Goal: Transaction & Acquisition: Purchase product/service

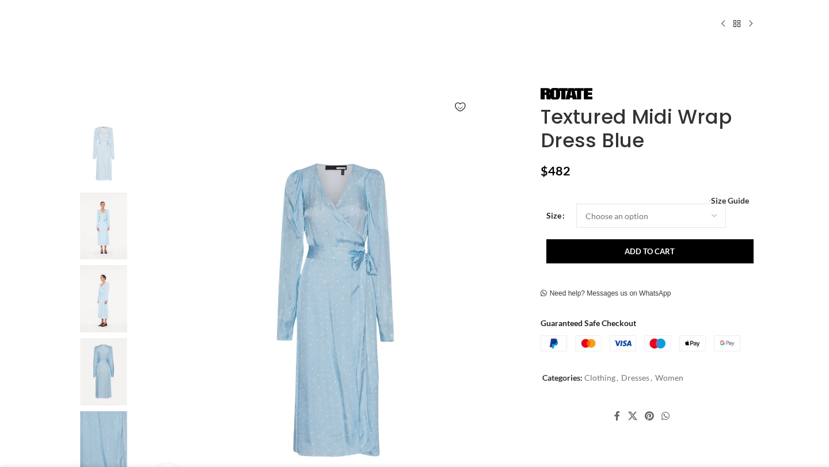
scroll to position [120, 0]
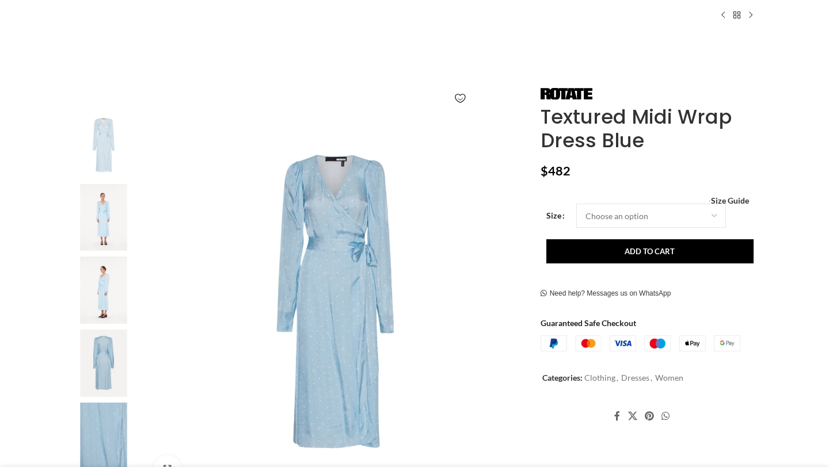
click at [99, 293] on img at bounding box center [103, 290] width 70 height 67
click at [109, 205] on img at bounding box center [103, 217] width 70 height 67
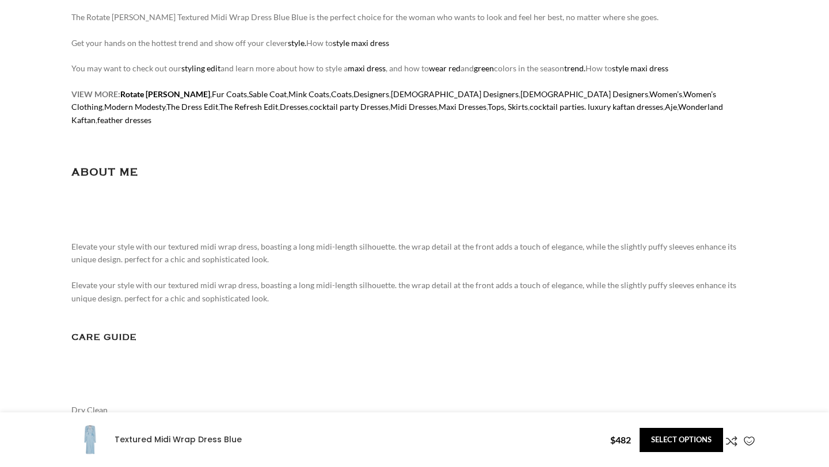
scroll to position [289, 0]
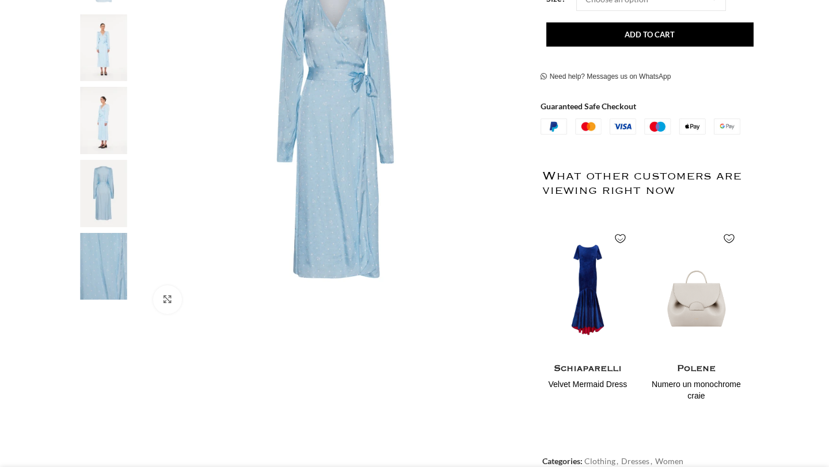
click at [106, 124] on img at bounding box center [103, 120] width 70 height 67
click at [159, 294] on link "Click to enlarge" at bounding box center [199, 299] width 93 height 29
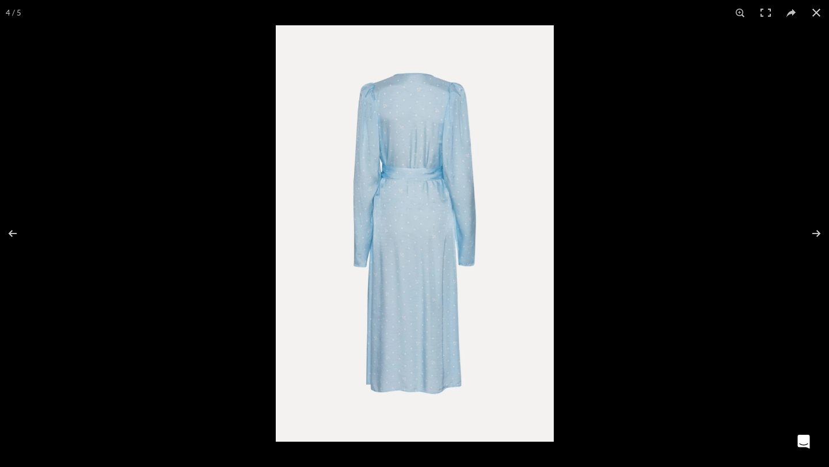
scroll to position [0, 121]
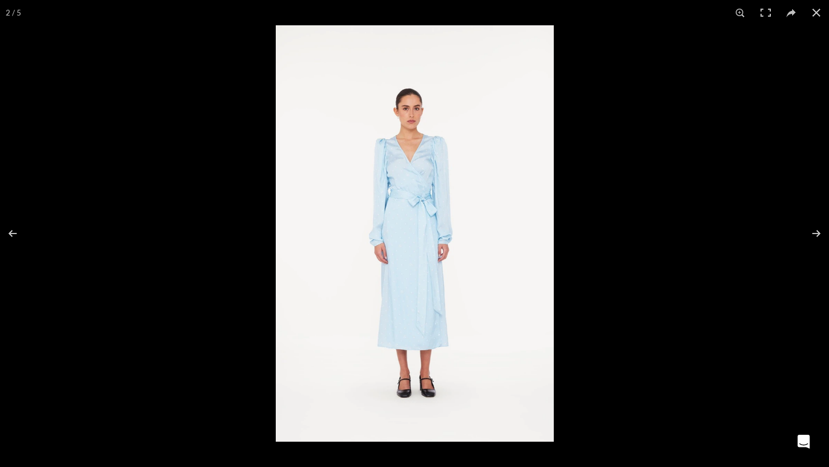
click at [418, 172] on img at bounding box center [415, 233] width 278 height 417
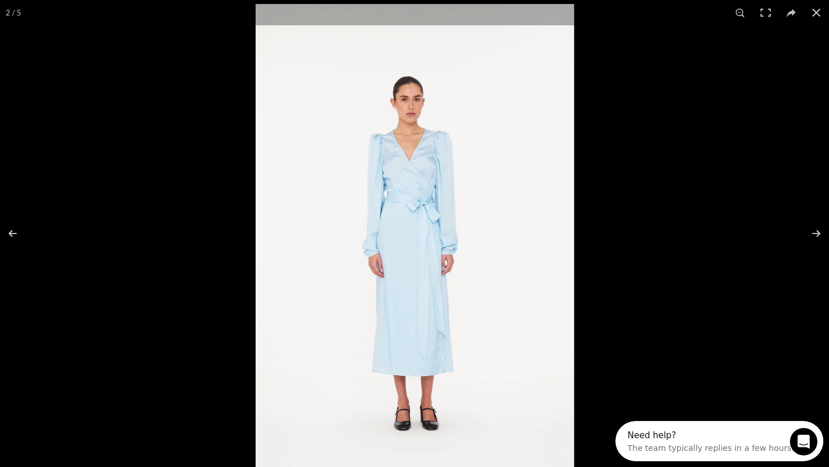
scroll to position [0, 0]
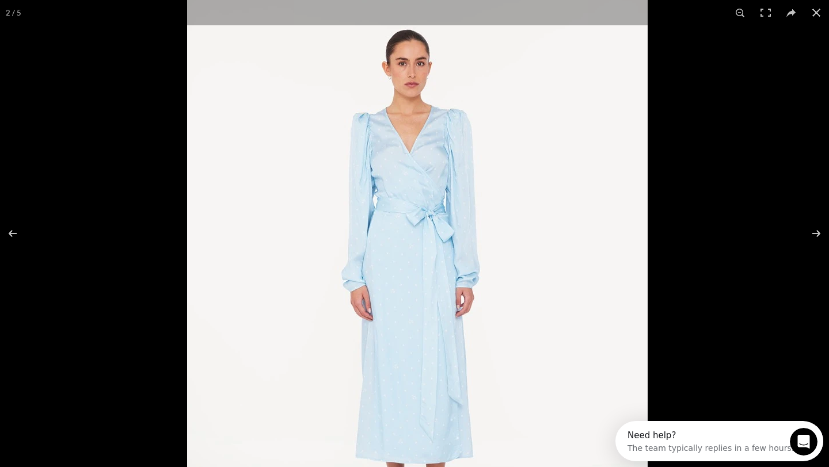
drag, startPoint x: 418, startPoint y: 172, endPoint x: 433, endPoint y: 157, distance: 21.2
click at [433, 157] on img at bounding box center [417, 270] width 460 height 691
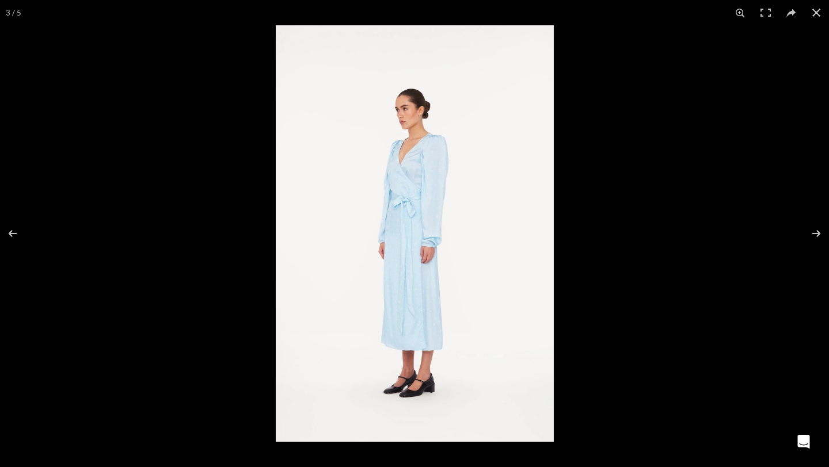
click at [433, 157] on img at bounding box center [415, 233] width 278 height 417
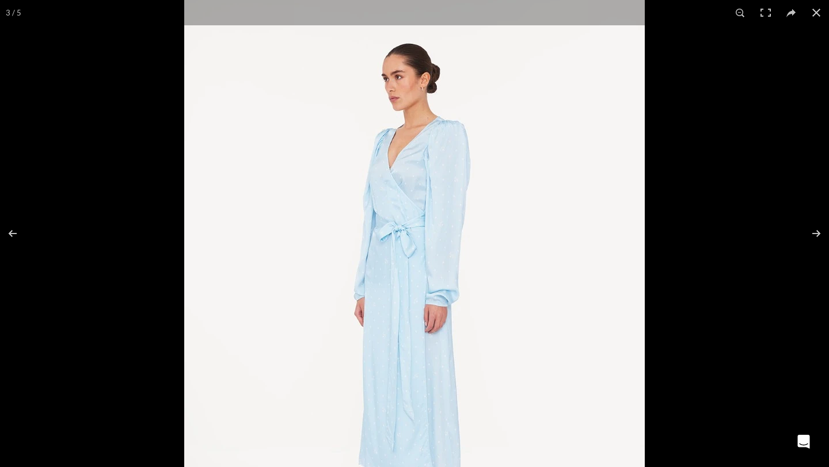
click at [433, 157] on img at bounding box center [414, 283] width 460 height 691
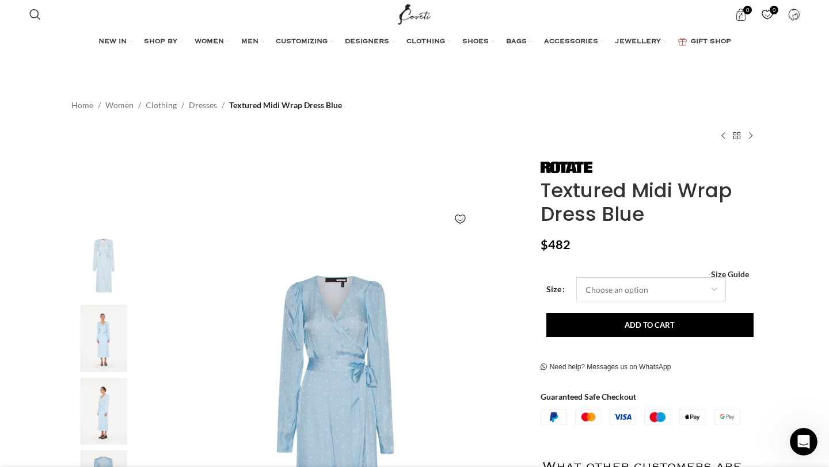
click at [691, 293] on select "Choose an option 4 UK 6 UK 8 UK 10 UK 12 UK 14 UK" at bounding box center [651, 289] width 150 height 24
click at [580, 165] on img at bounding box center [566, 168] width 52 height 12
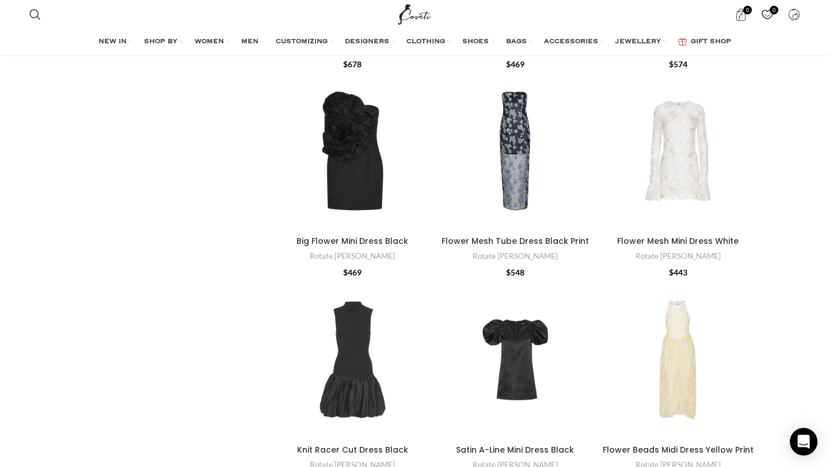
scroll to position [3845, 0]
click at [586, 153] on div "Flower Mesh Tube Dress Black Print" at bounding box center [585, 150] width 17 height 17
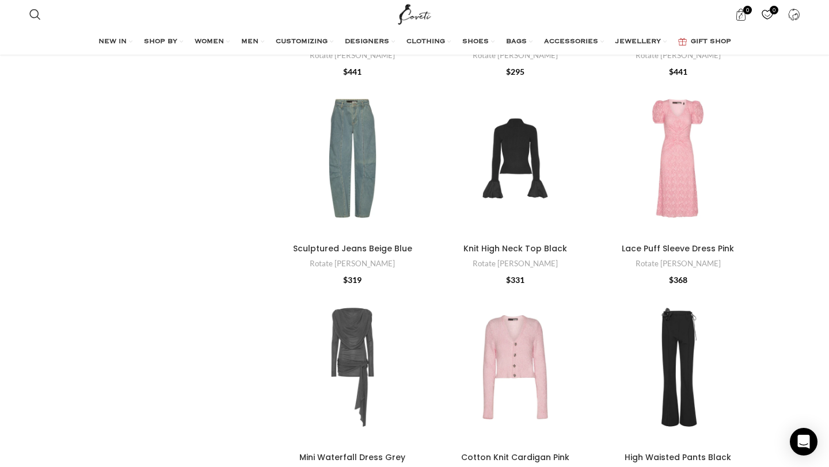
scroll to position [10180, 0]
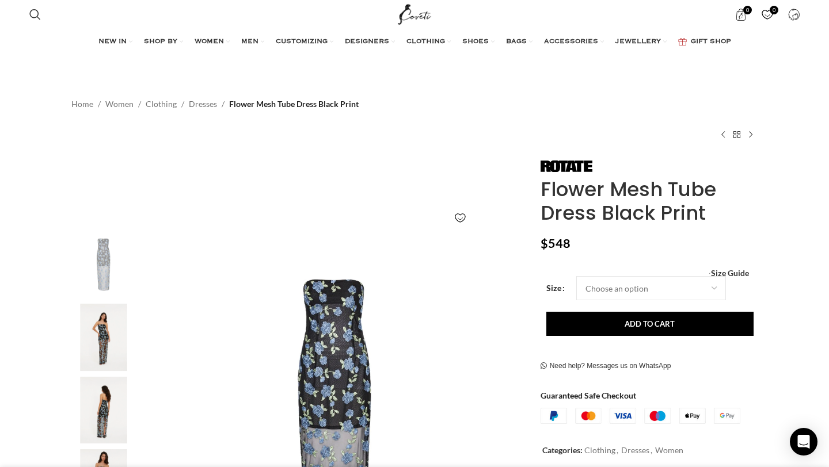
scroll to position [0, 97]
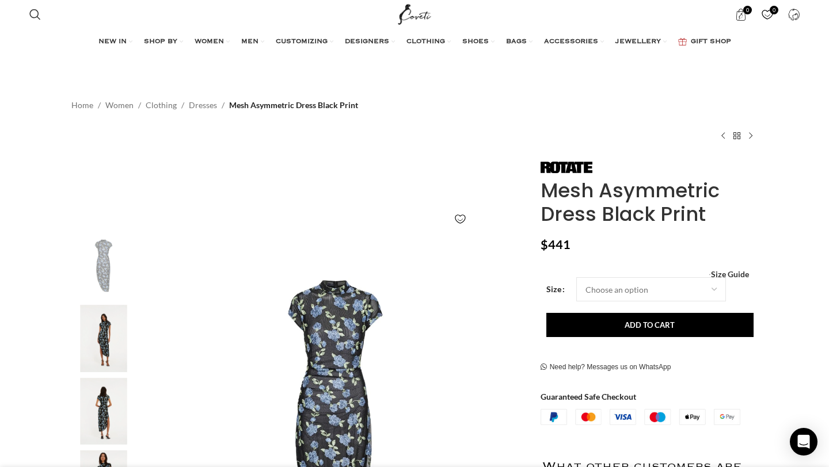
click at [104, 330] on img "2 / 5" at bounding box center [103, 338] width 70 height 67
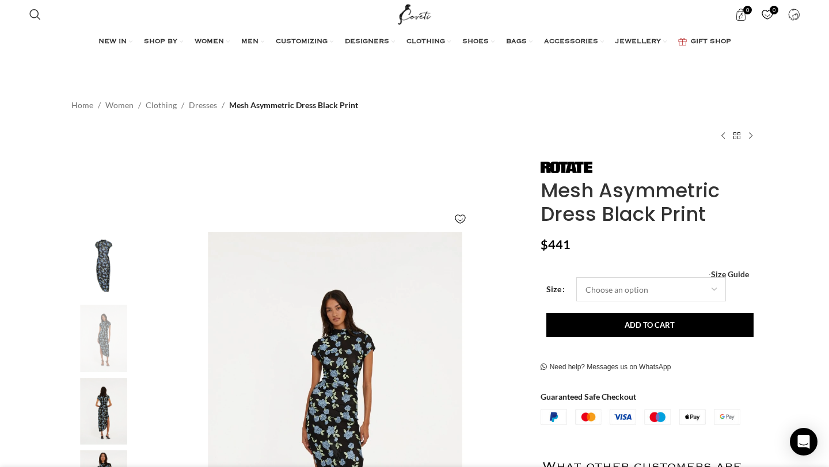
click at [641, 285] on select "Choose an option 4 UK 6 UK 8 UK 10 UK 12 UK 14 UK" at bounding box center [651, 289] width 150 height 24
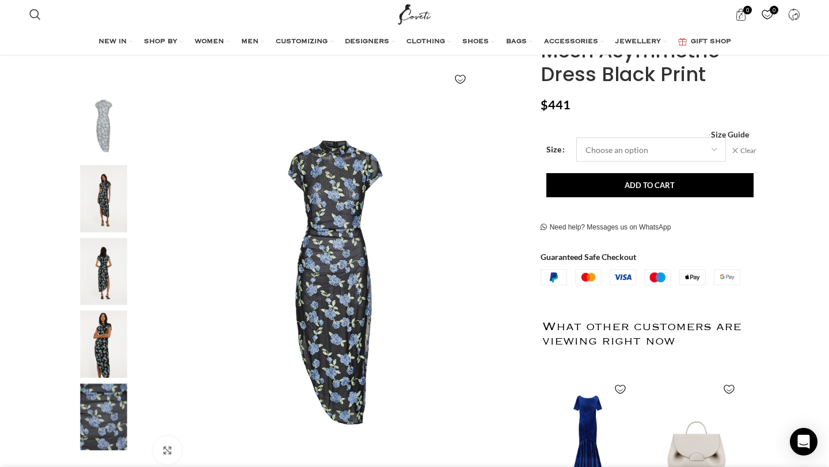
scroll to position [146, 0]
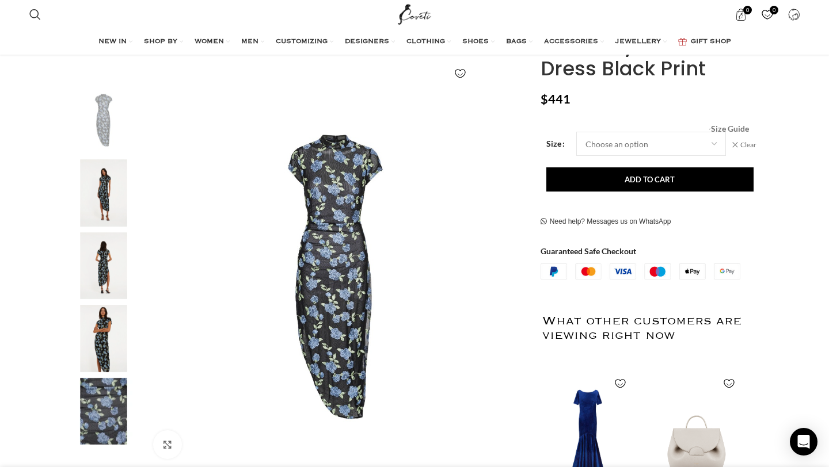
click at [728, 129] on span "Size Guide" at bounding box center [730, 129] width 38 height 0
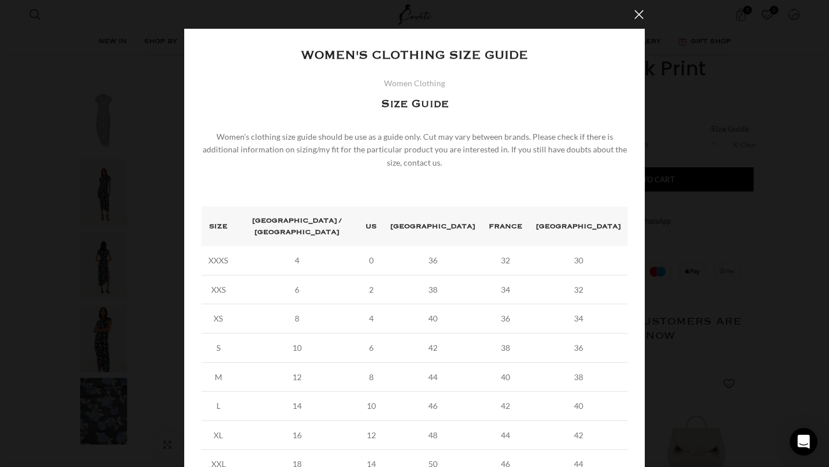
scroll to position [0, 121]
click at [791, 276] on div "× Women's clothing size guide Women Clothing Size Guide Women's clothing size g…" at bounding box center [414, 277] width 811 height 554
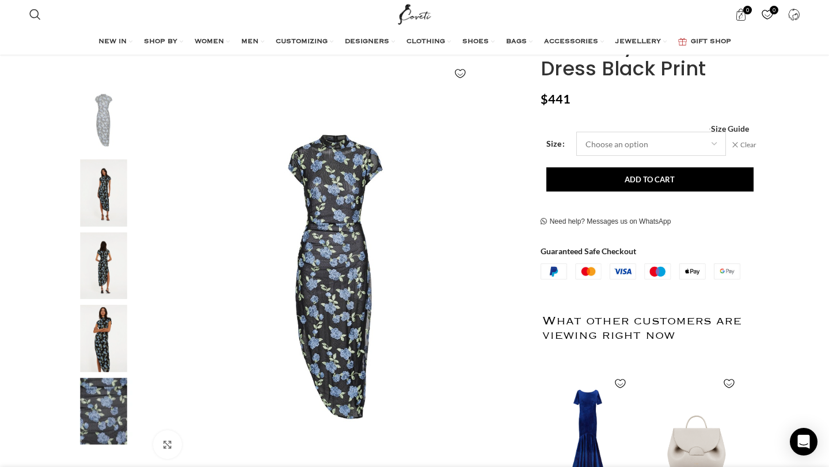
click at [638, 148] on select "Choose an option 4 UK 6 UK 8 UK 10 UK 12 UK 14 UK" at bounding box center [651, 144] width 150 height 24
select select "10-uk"
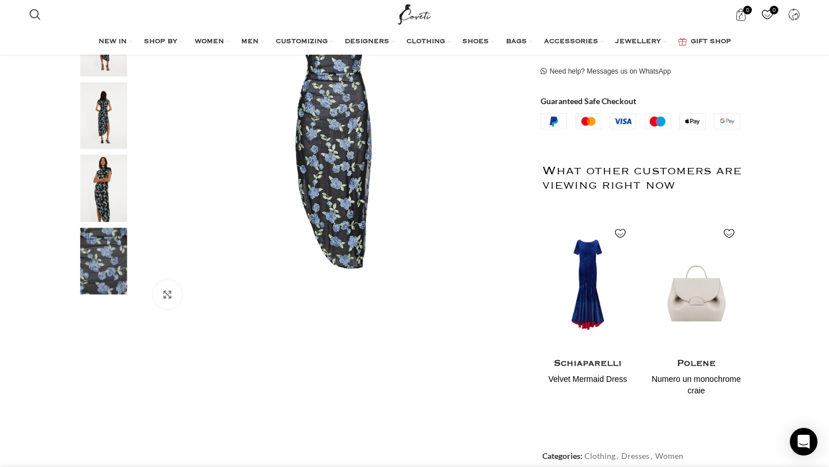
scroll to position [81, 0]
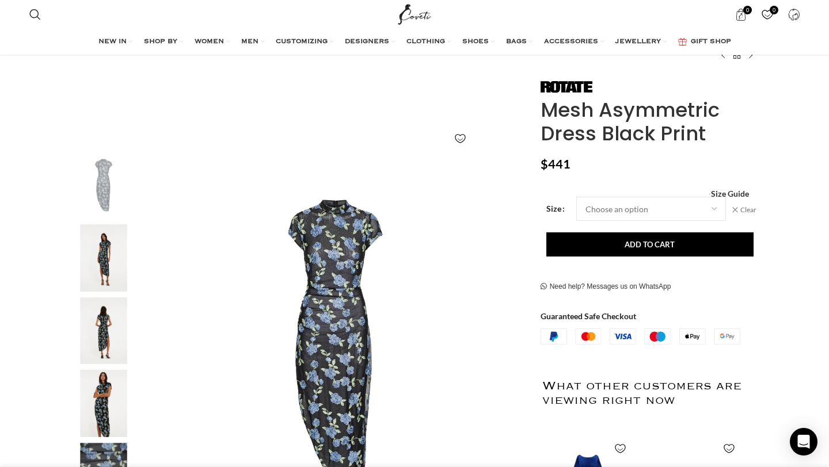
click at [93, 243] on img "2 / 5" at bounding box center [103, 257] width 70 height 67
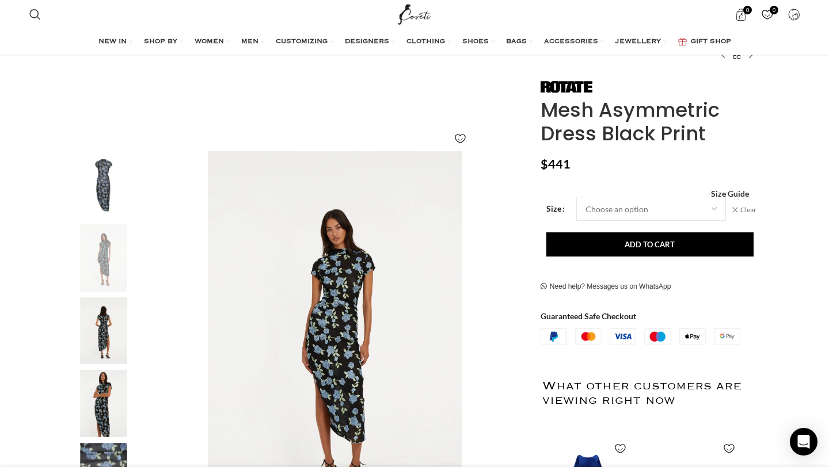
click at [106, 333] on img "3 / 5" at bounding box center [103, 331] width 70 height 67
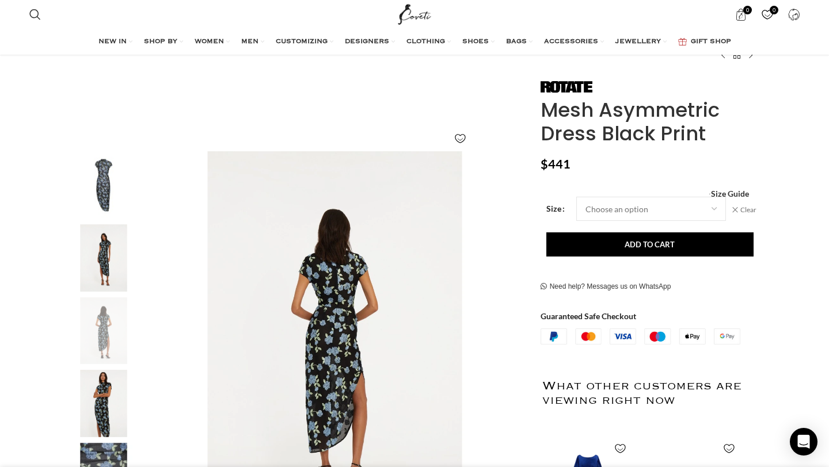
click at [104, 397] on img "4 / 5" at bounding box center [103, 403] width 70 height 67
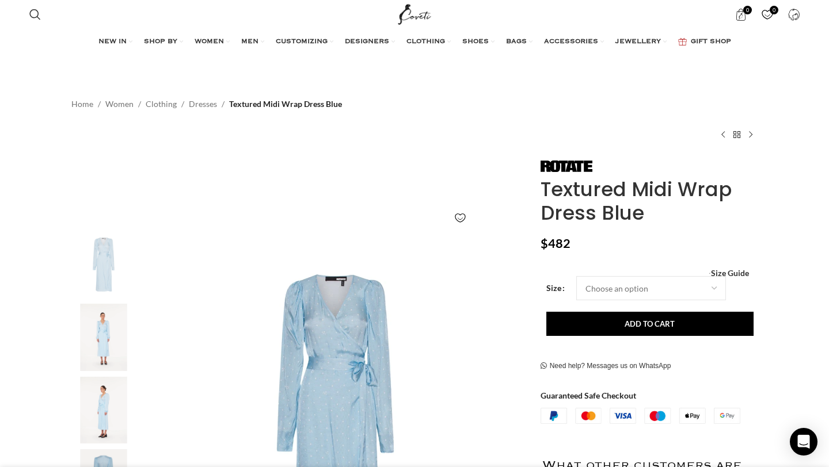
scroll to position [0, 242]
